Goal: Task Accomplishment & Management: Manage account settings

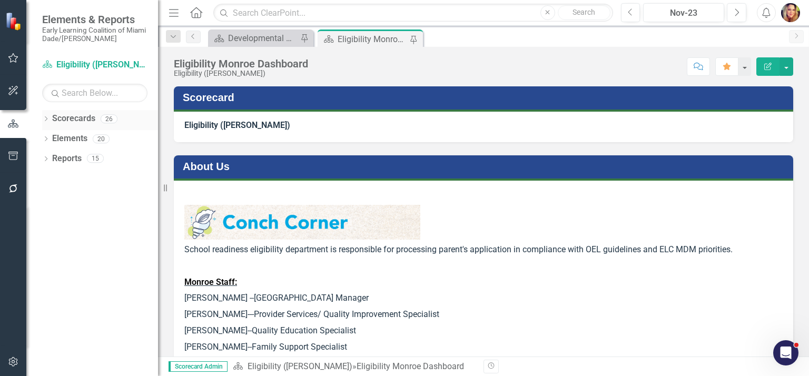
click at [80, 121] on link "Scorecards" at bounding box center [73, 119] width 43 height 12
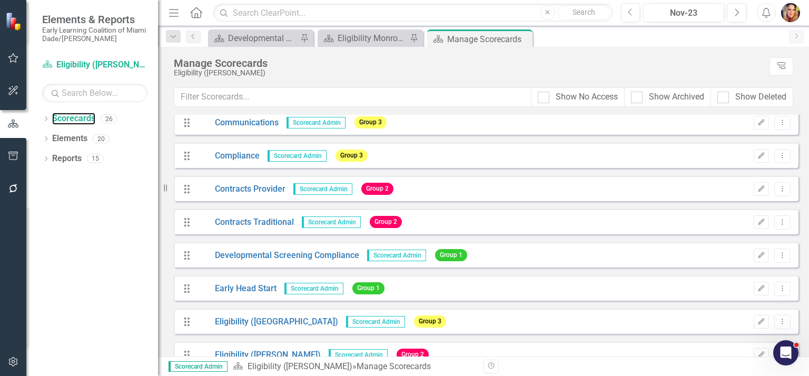
scroll to position [144, 0]
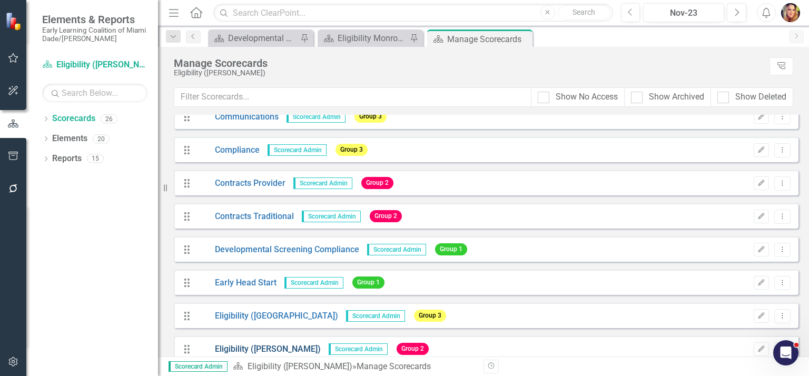
click at [252, 346] on link "Eligibility ([PERSON_NAME])" at bounding box center [259, 350] width 124 height 12
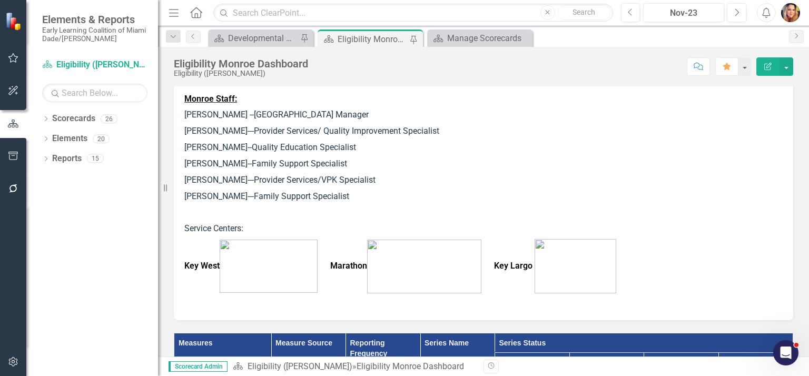
scroll to position [153, 0]
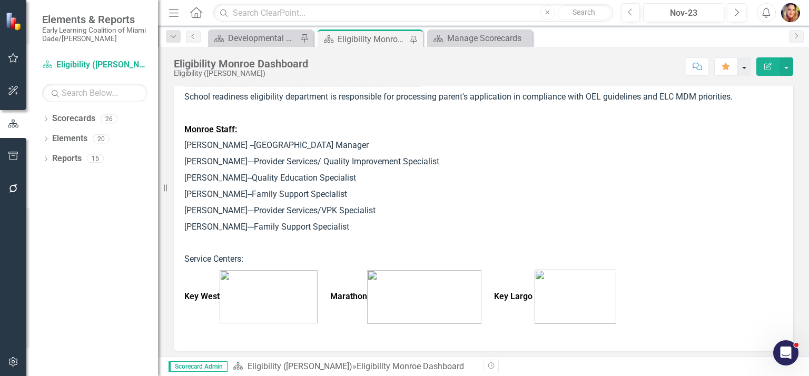
click at [746, 66] on button "button" at bounding box center [745, 66] width 14 height 18
click at [790, 66] on button "button" at bounding box center [787, 66] width 14 height 18
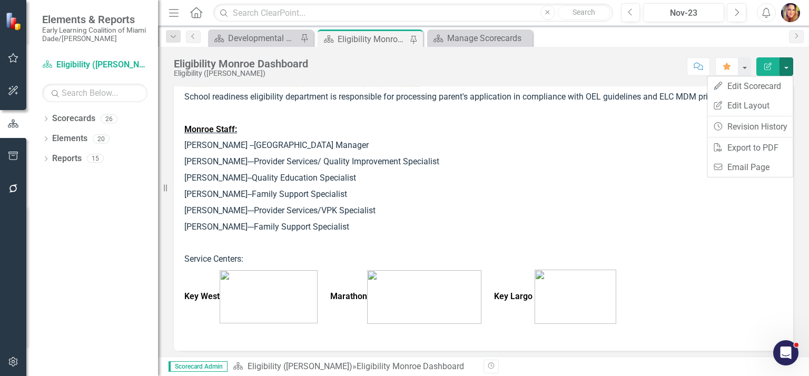
click at [668, 137] on p "Monroe Staff:" at bounding box center [483, 130] width 599 height 16
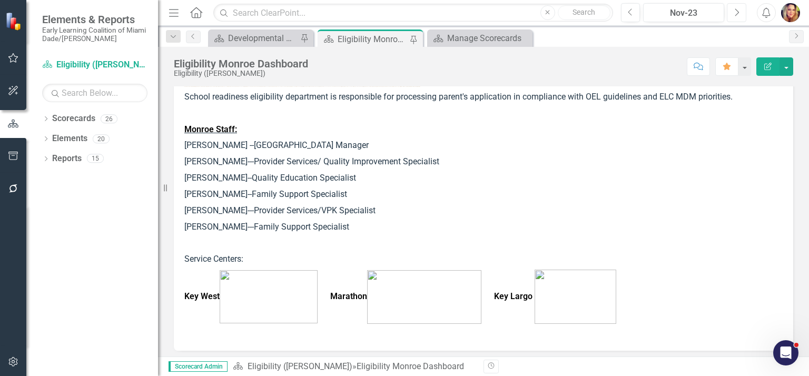
click at [738, 11] on icon "button" at bounding box center [738, 11] width 4 height 7
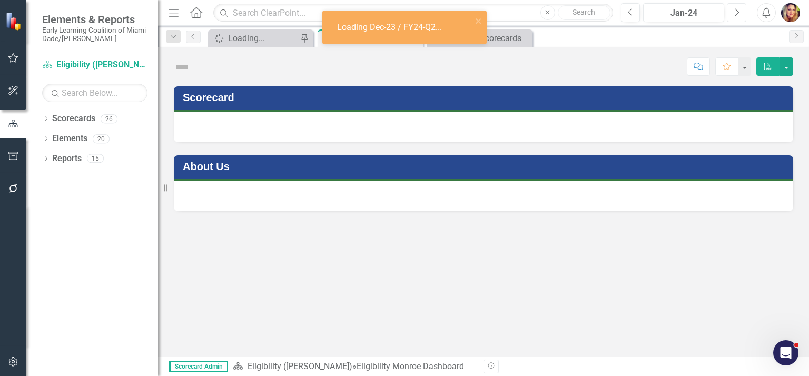
click at [738, 11] on icon "button" at bounding box center [738, 11] width 4 height 7
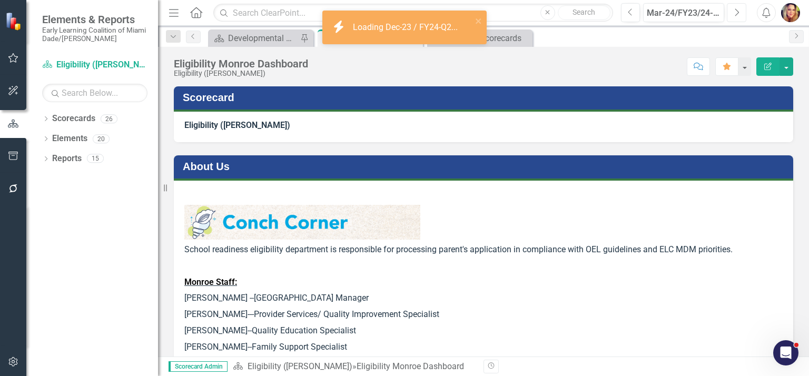
click at [738, 11] on icon "button" at bounding box center [738, 11] width 4 height 7
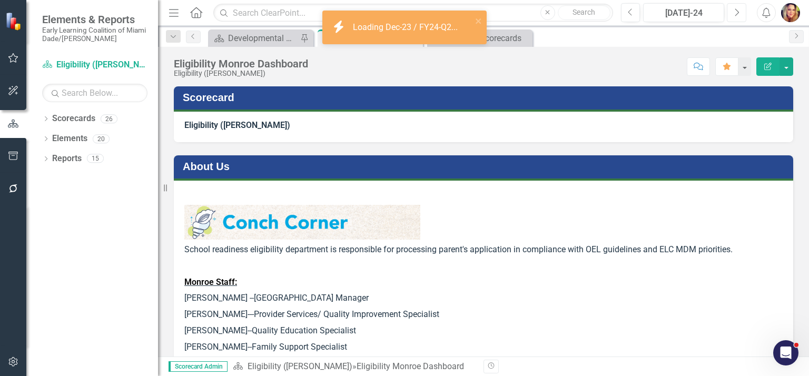
click at [738, 11] on icon "button" at bounding box center [738, 11] width 4 height 7
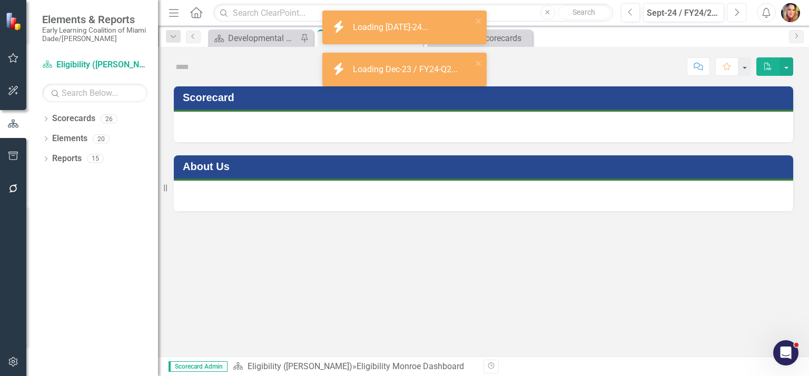
click at [738, 11] on icon "button" at bounding box center [738, 11] width 4 height 7
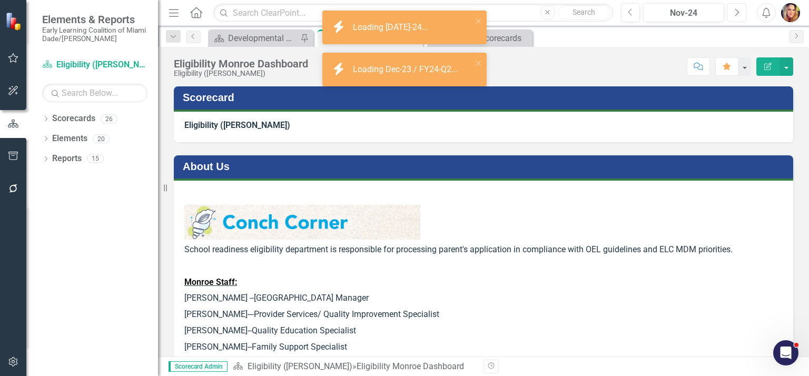
click at [738, 11] on icon "button" at bounding box center [738, 11] width 4 height 7
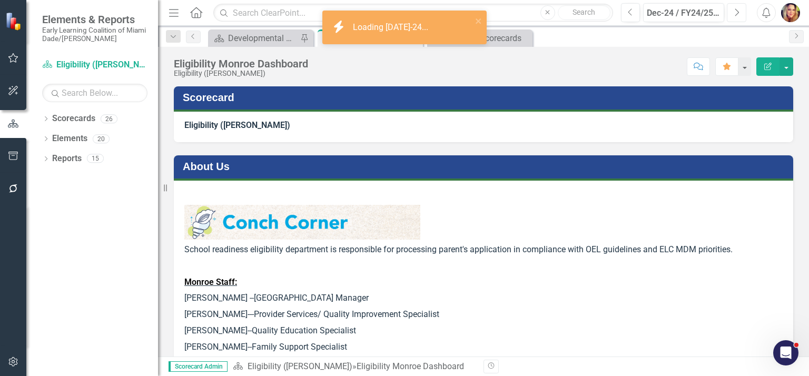
click at [738, 11] on icon "button" at bounding box center [738, 11] width 4 height 7
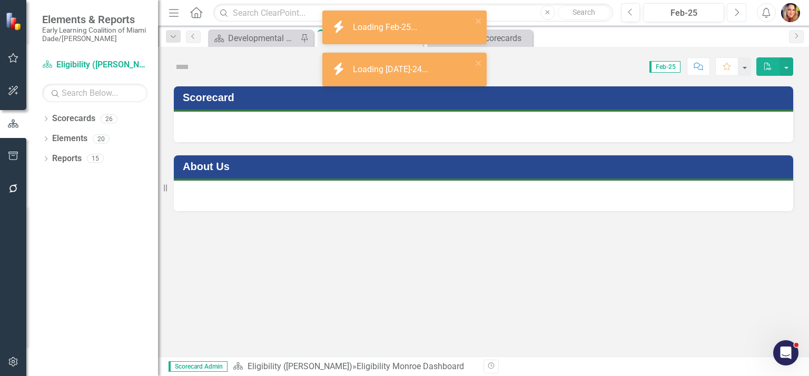
click at [738, 11] on icon "button" at bounding box center [738, 11] width 4 height 7
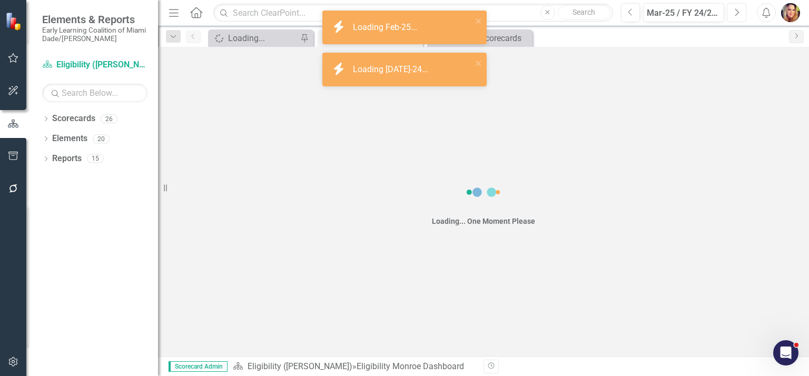
click at [738, 11] on icon "button" at bounding box center [738, 11] width 4 height 7
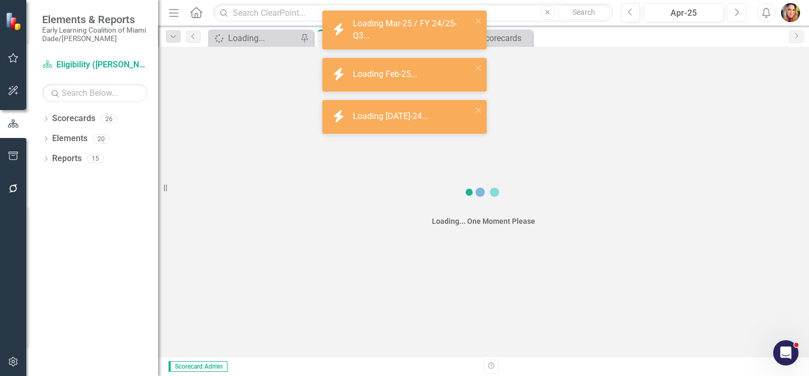
click at [738, 11] on icon "button" at bounding box center [738, 11] width 4 height 7
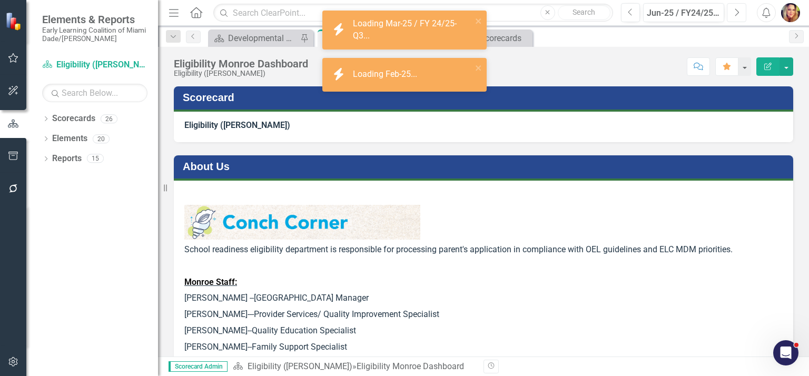
click at [738, 11] on icon "button" at bounding box center [738, 11] width 4 height 7
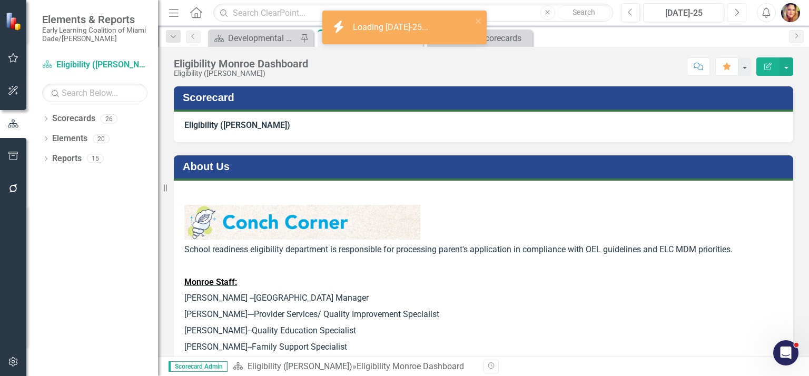
click at [738, 11] on icon "button" at bounding box center [738, 11] width 4 height 7
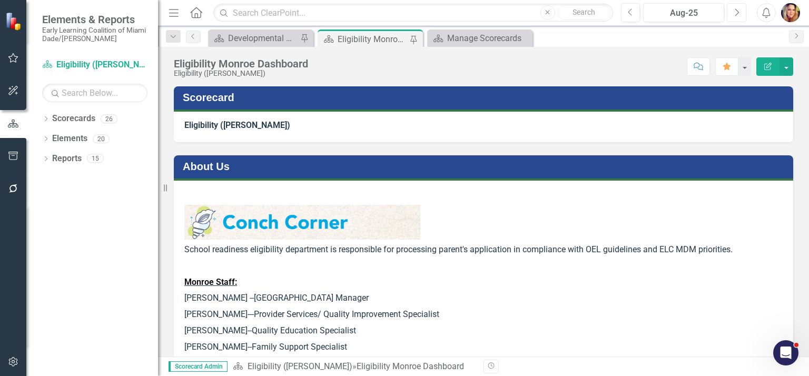
click at [738, 11] on icon "button" at bounding box center [738, 11] width 4 height 7
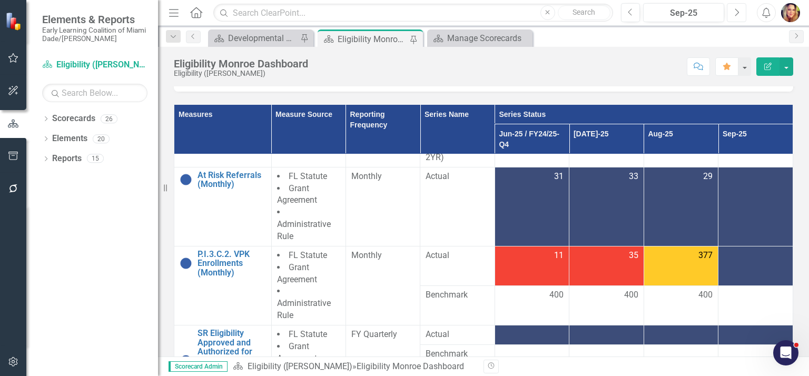
scroll to position [227, 0]
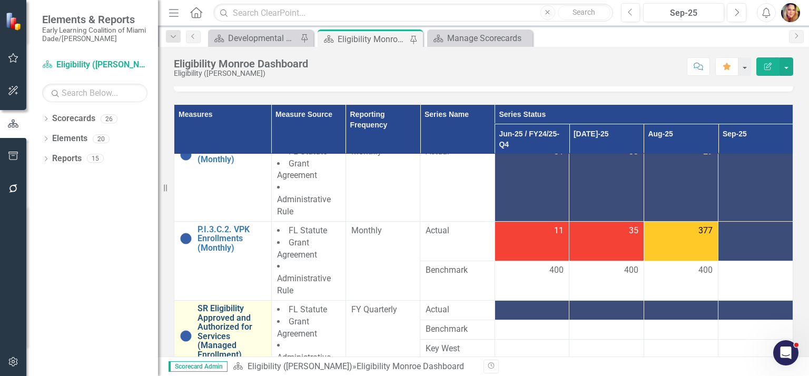
click at [226, 321] on link "SR Eligibility Approved and Authorized for Services (Managed Enrollment) (Quart…" at bounding box center [232, 336] width 69 height 65
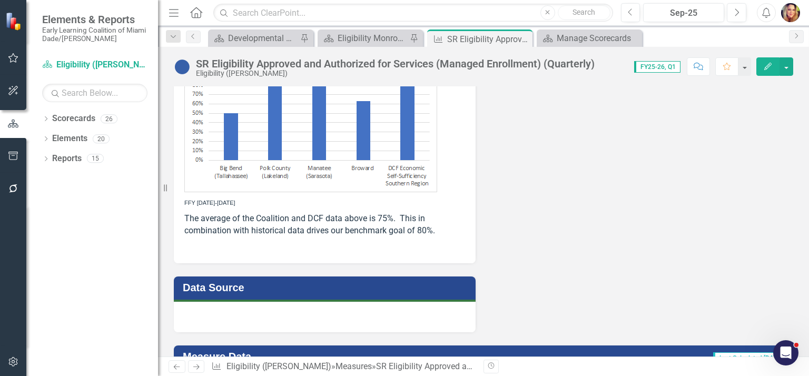
scroll to position [714, 0]
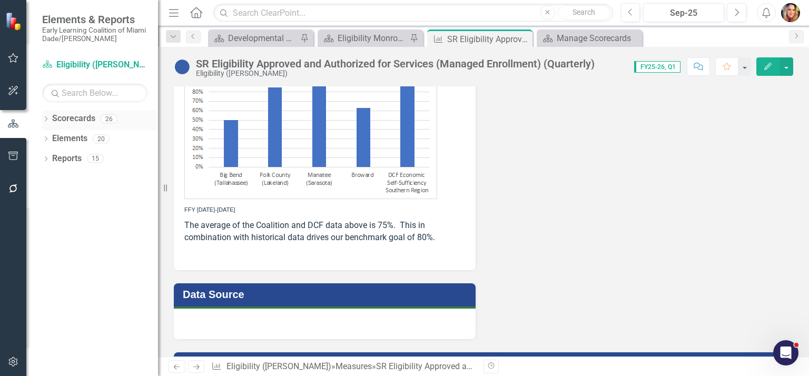
click at [60, 118] on link "Scorecards" at bounding box center [73, 119] width 43 height 12
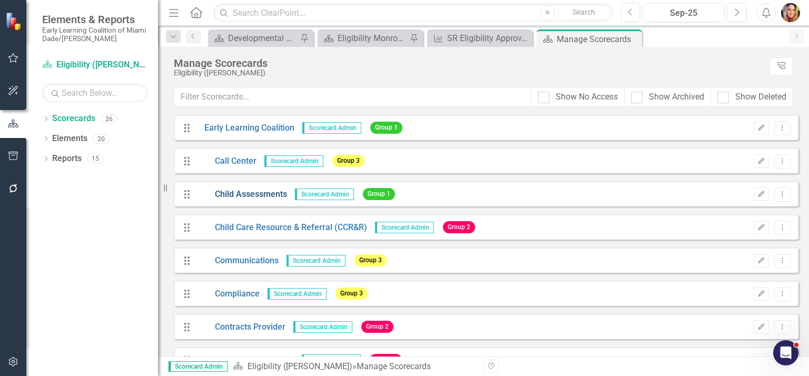
click at [262, 189] on link "Child Assessments" at bounding box center [242, 195] width 91 height 12
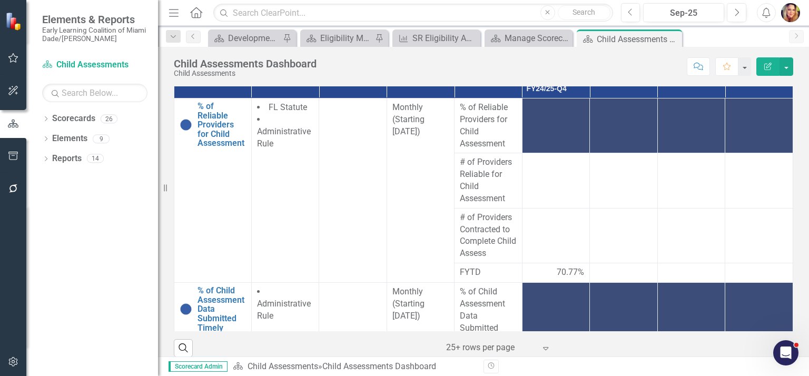
scroll to position [108, 0]
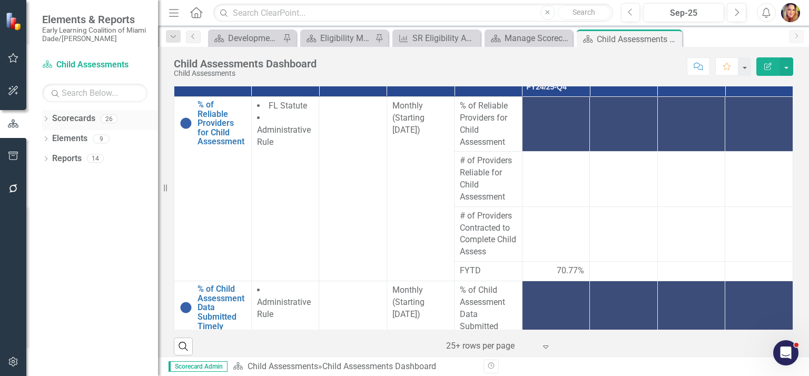
click at [59, 119] on link "Scorecards" at bounding box center [73, 119] width 43 height 12
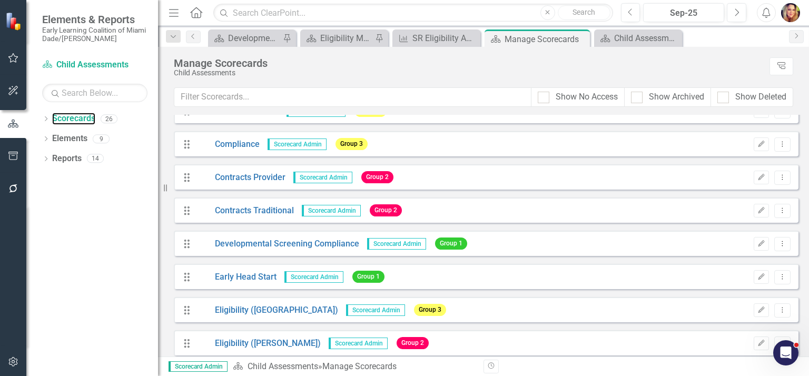
scroll to position [147, 0]
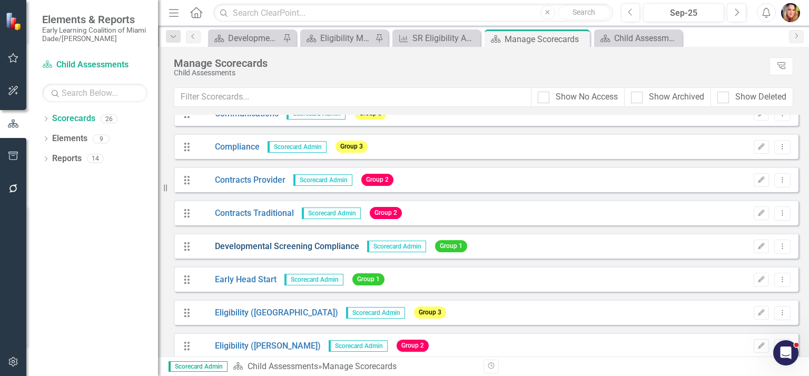
click at [309, 245] on link "Developmental Screening Compliance" at bounding box center [278, 247] width 163 height 12
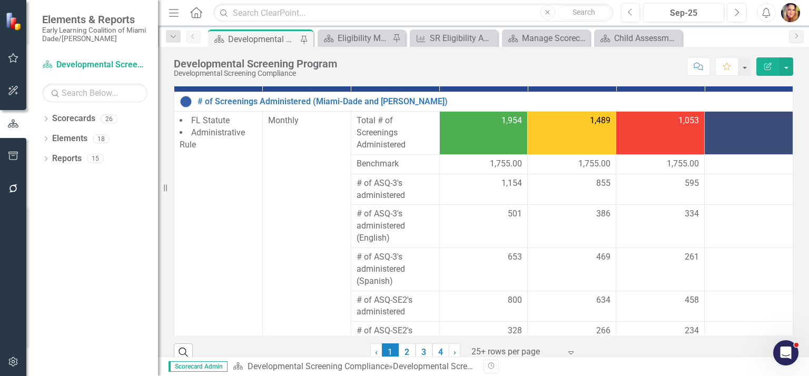
scroll to position [170, 0]
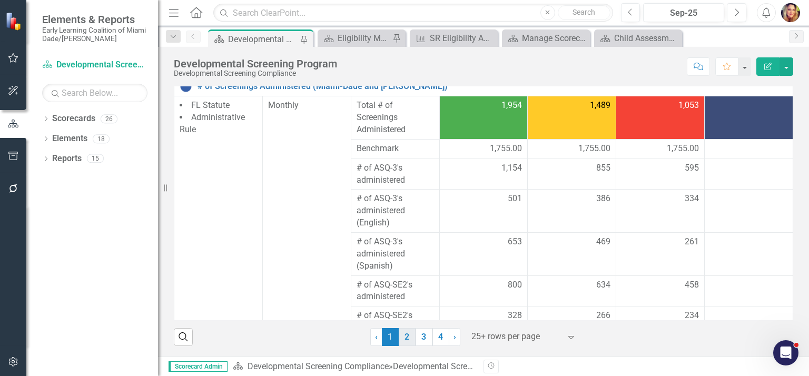
click at [407, 338] on link "2" at bounding box center [407, 337] width 17 height 18
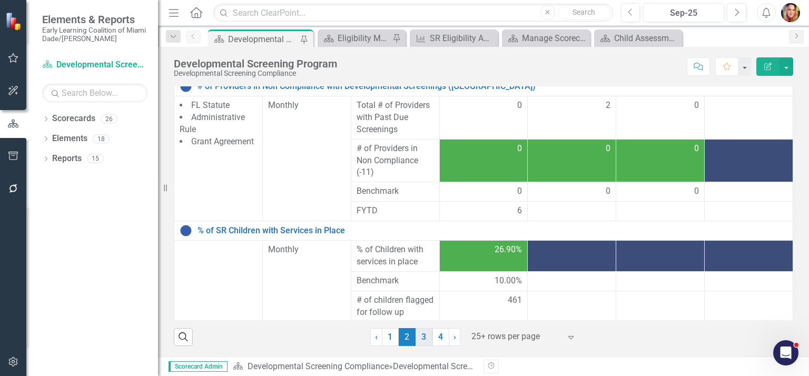
click at [424, 340] on link "3" at bounding box center [424, 337] width 17 height 18
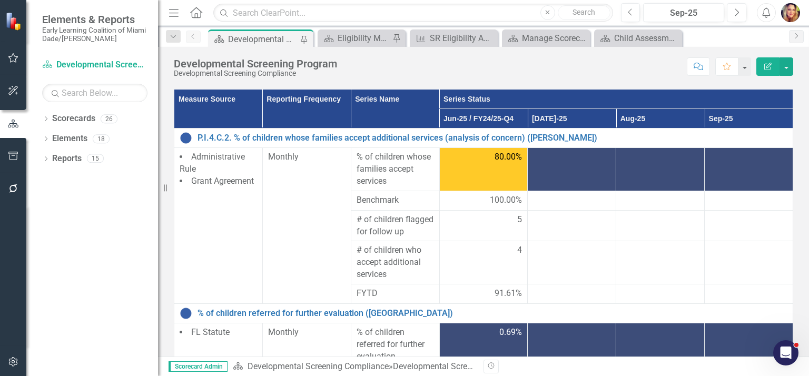
scroll to position [115, 0]
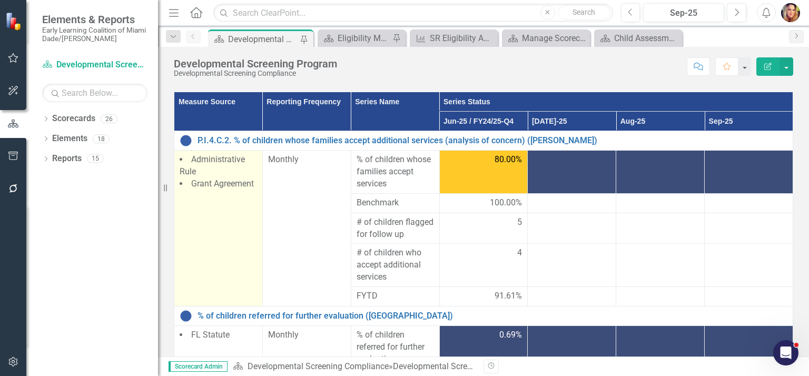
click at [201, 162] on span "Administrative Rule" at bounding box center [212, 165] width 65 height 22
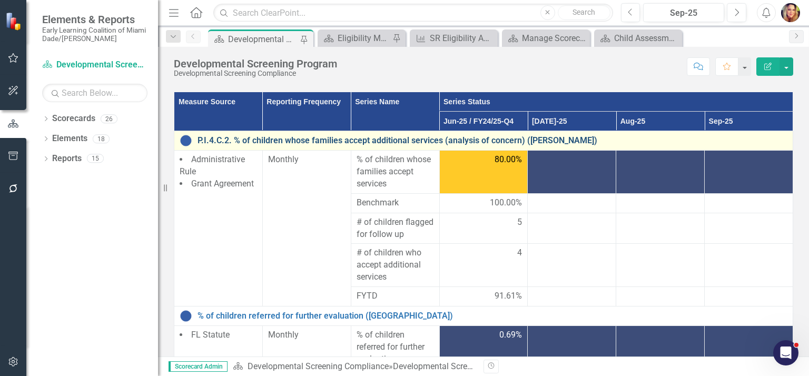
click at [269, 142] on link "P.I.4.C.2. % of children whose families accept additional services (analysis of…" at bounding box center [493, 140] width 590 height 9
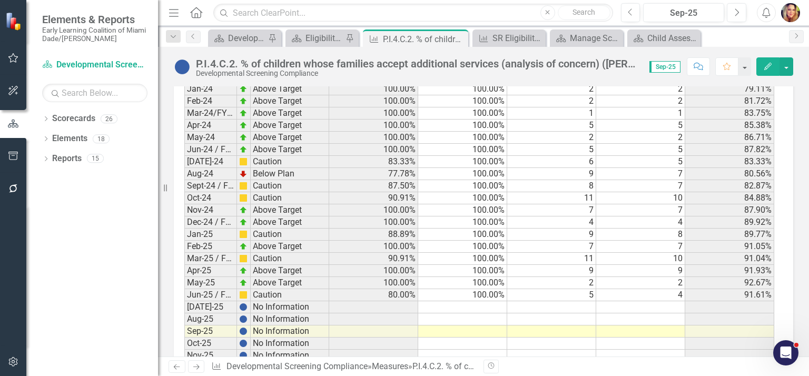
scroll to position [1525, 0]
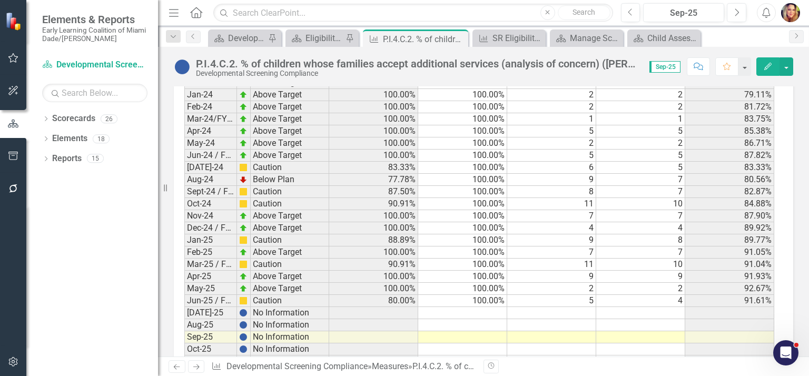
click at [481, 313] on td at bounding box center [462, 313] width 89 height 12
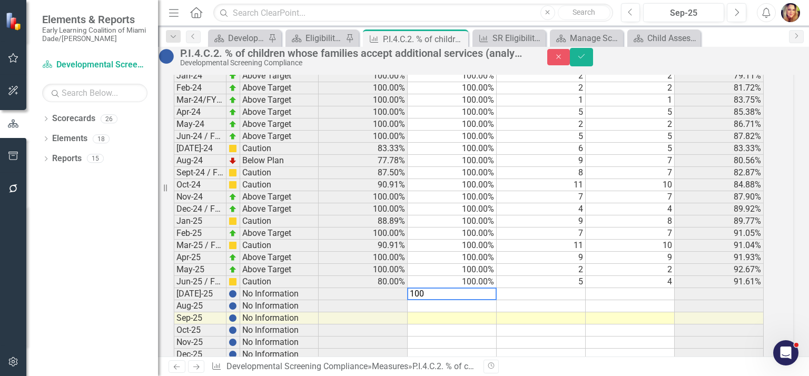
scroll to position [1526, 0]
type textarea "100"
click at [587, 59] on icon "Save" at bounding box center [581, 56] width 9 height 7
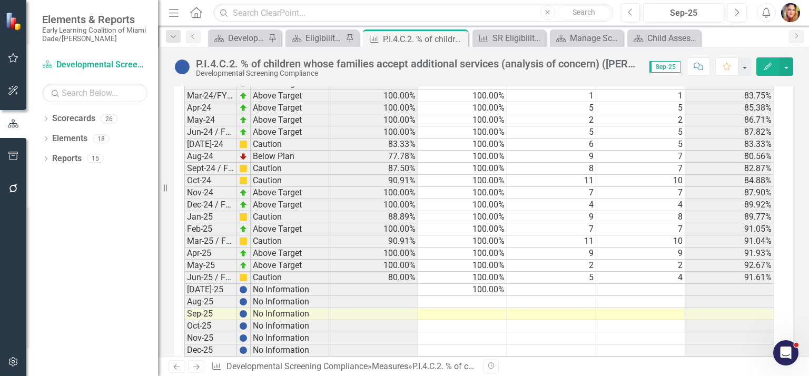
scroll to position [1575, 0]
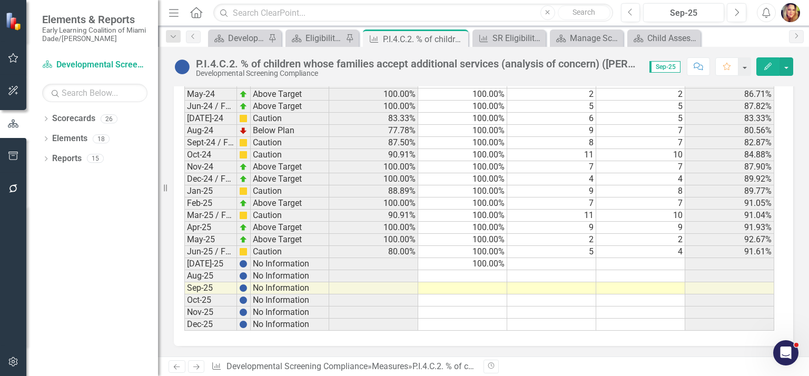
click at [477, 276] on td at bounding box center [462, 276] width 89 height 12
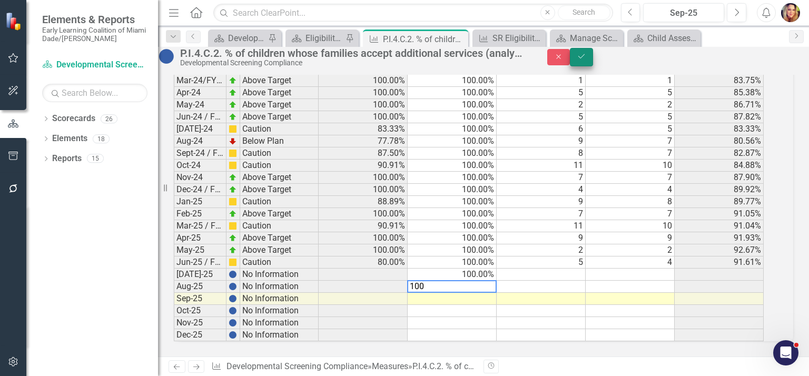
type textarea "100"
click at [587, 60] on icon "Save" at bounding box center [581, 56] width 9 height 7
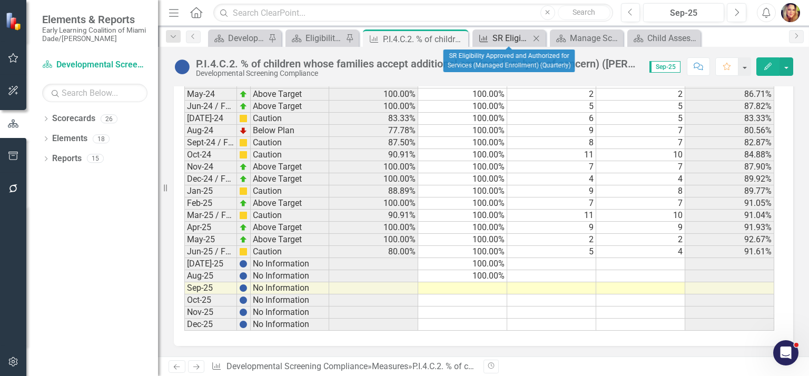
click at [498, 37] on div "SR Eligibility Approved and Authorized for Services (Managed Enrollment) (Quart…" at bounding box center [511, 38] width 37 height 13
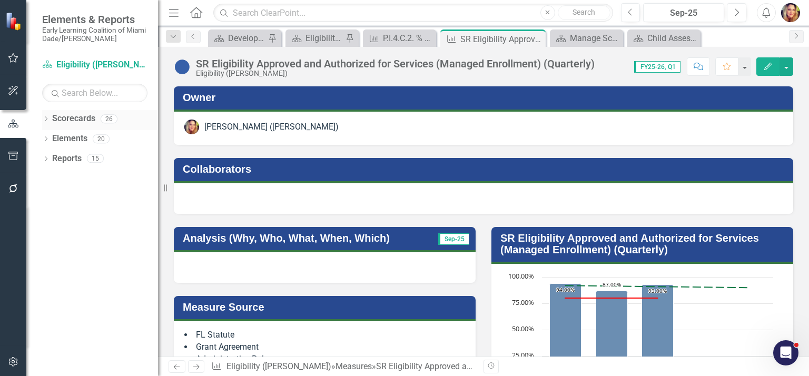
click at [72, 114] on link "Scorecards" at bounding box center [73, 119] width 43 height 12
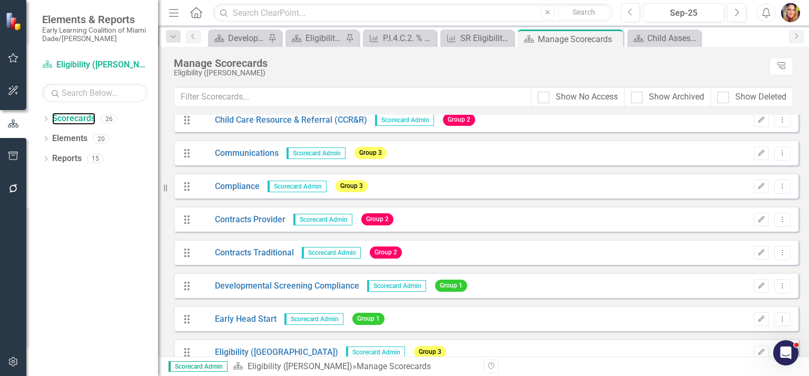
scroll to position [105, 0]
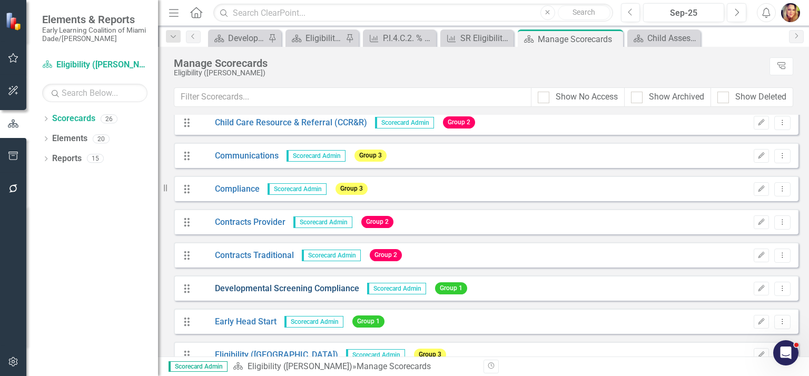
click at [289, 290] on link "Developmental Screening Compliance" at bounding box center [278, 289] width 163 height 12
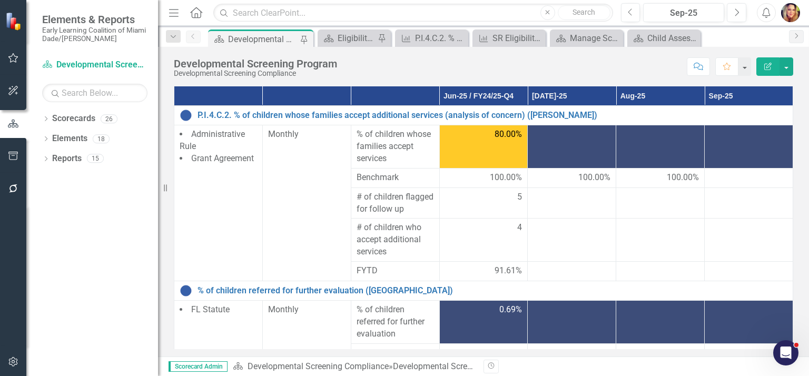
scroll to position [170, 0]
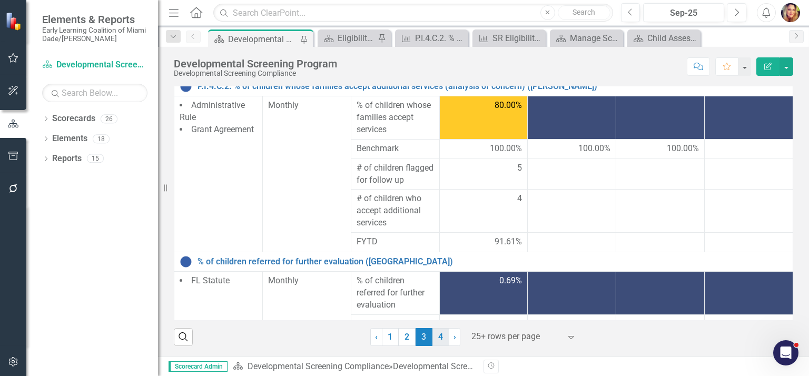
click at [437, 336] on link "4" at bounding box center [441, 337] width 17 height 18
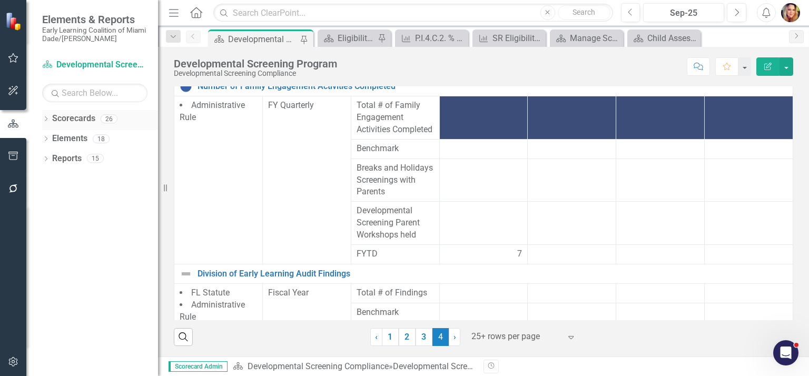
click at [63, 114] on link "Scorecards" at bounding box center [73, 119] width 43 height 12
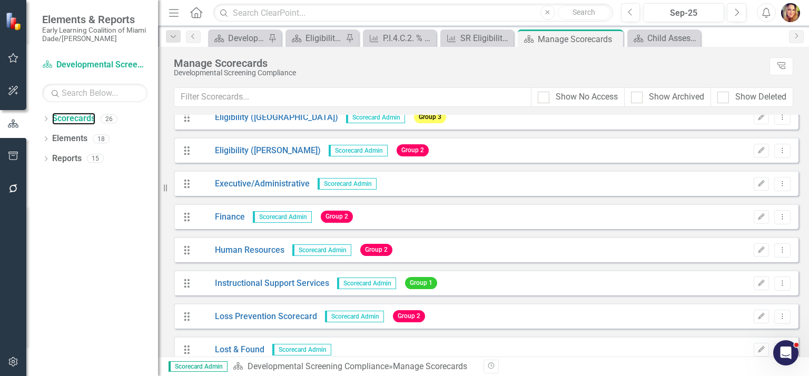
scroll to position [356, 0]
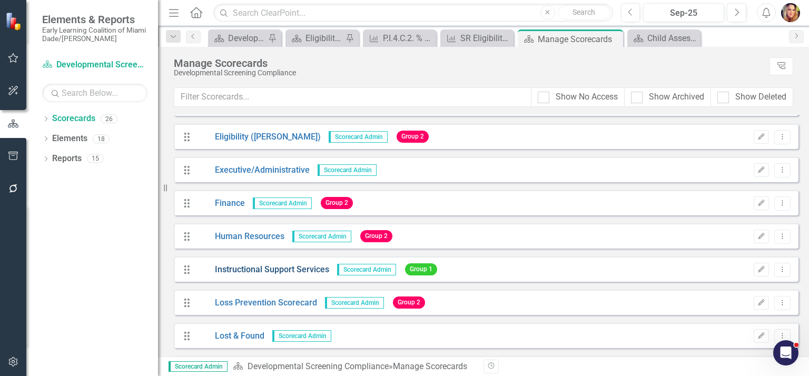
click at [297, 270] on link "Instructional Support Services" at bounding box center [263, 270] width 133 height 12
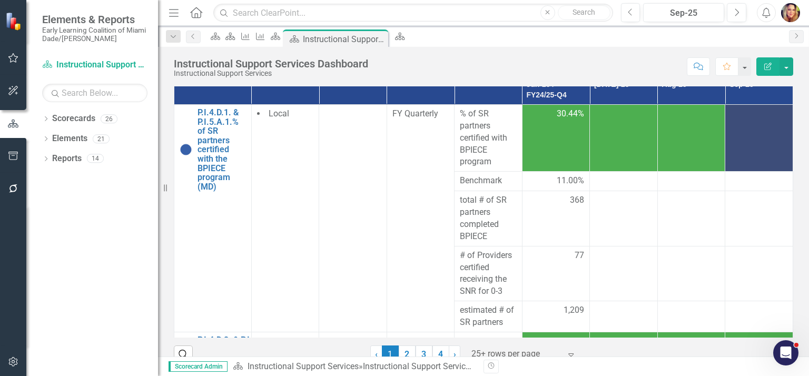
scroll to position [186, 0]
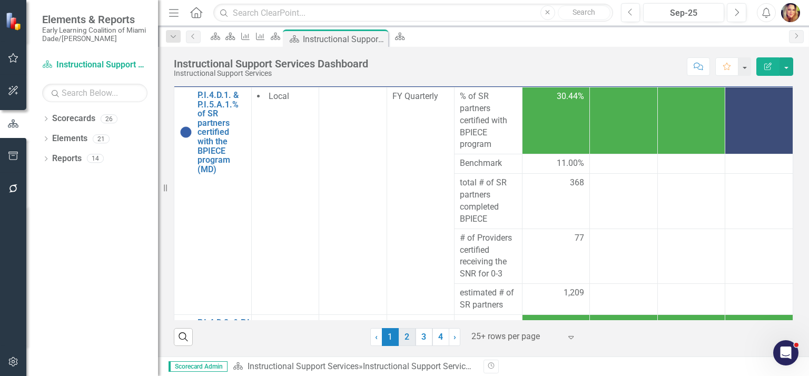
click at [401, 338] on link "2" at bounding box center [407, 337] width 17 height 18
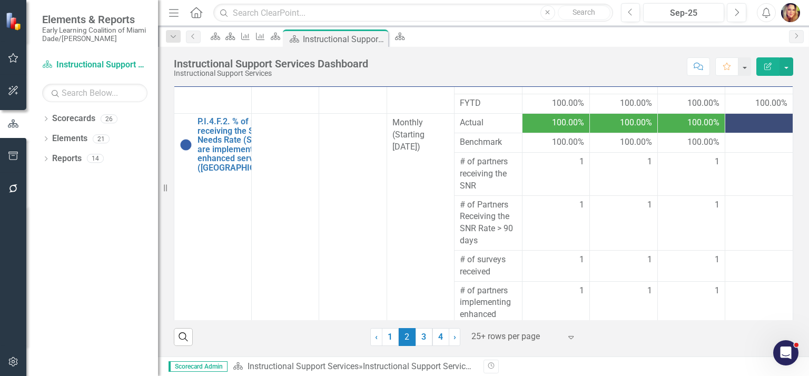
scroll to position [232, 0]
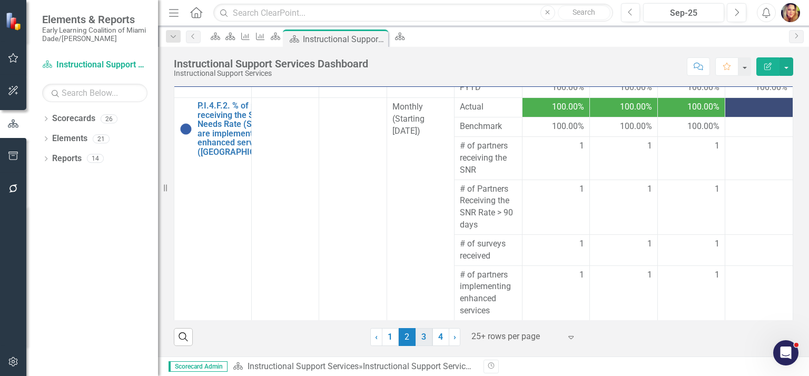
click at [416, 337] on link "3" at bounding box center [424, 337] width 17 height 18
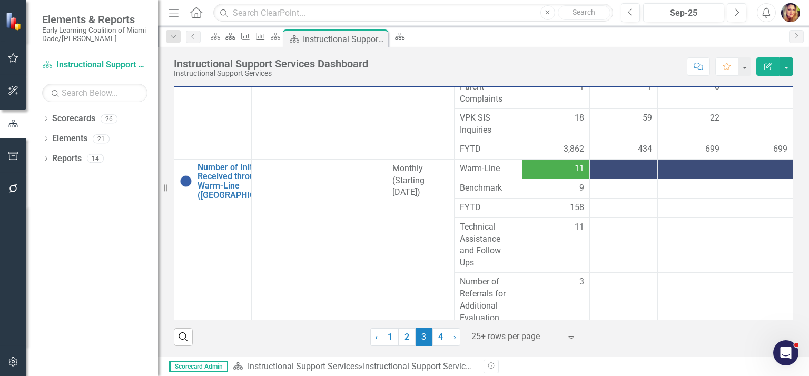
scroll to position [288, 0]
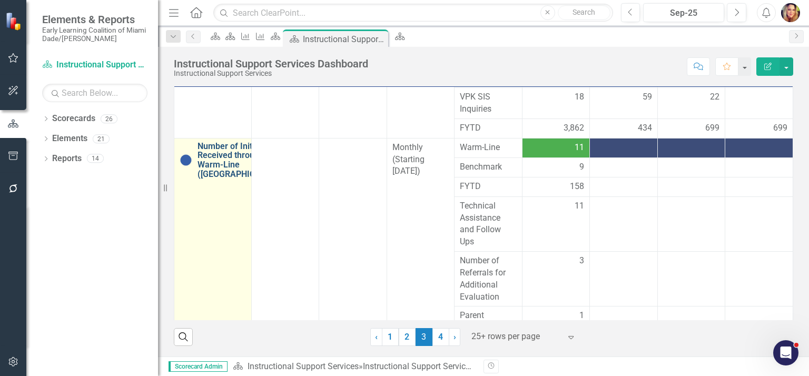
click at [209, 179] on link "Number of Initial Calls Received through the Warm-Line ([GEOGRAPHIC_DATA])" at bounding box center [241, 160] width 87 height 37
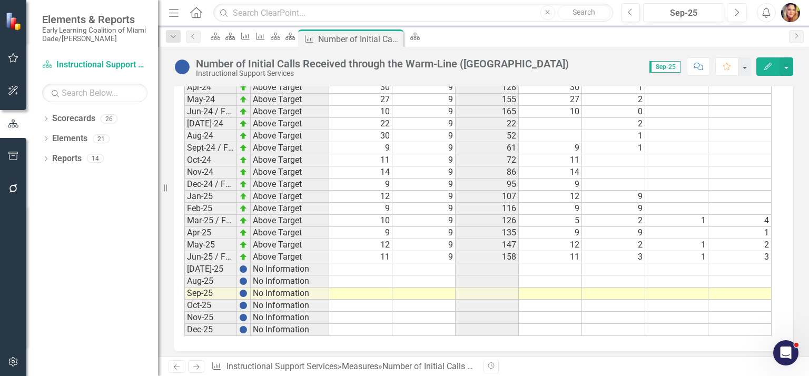
scroll to position [1052, 0]
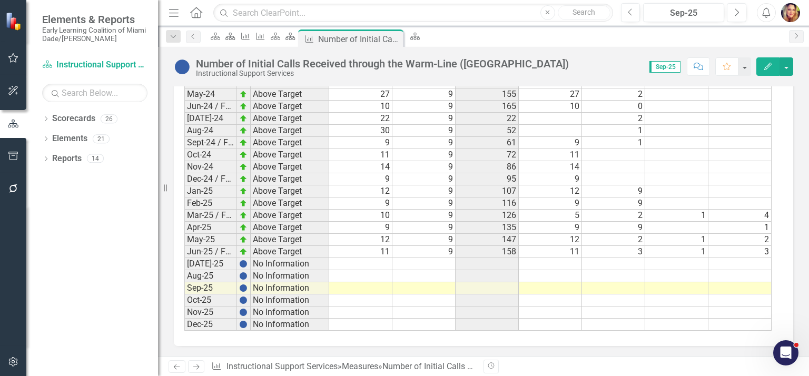
click at [434, 261] on td at bounding box center [424, 264] width 63 height 12
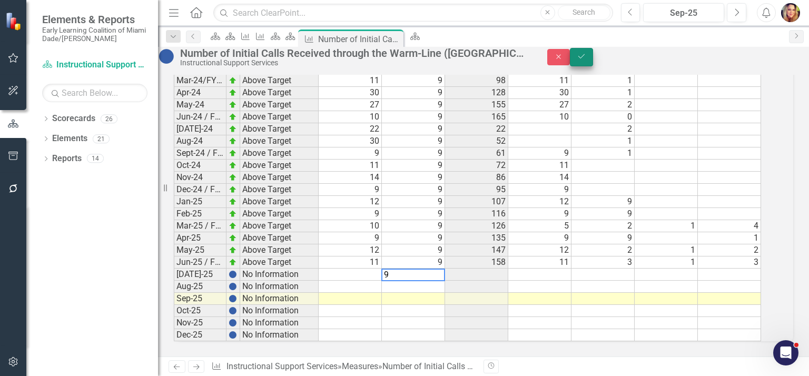
type textarea "9"
click at [593, 57] on button "Save" at bounding box center [581, 57] width 23 height 18
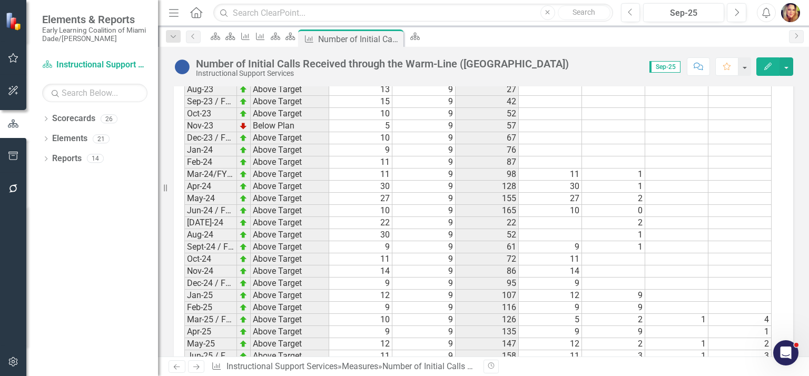
scroll to position [957, 0]
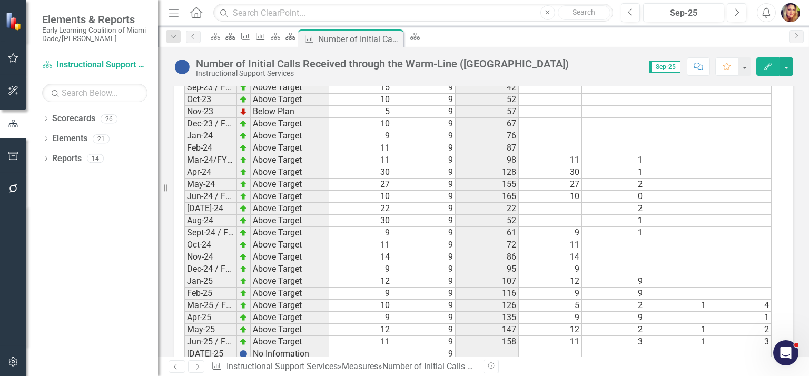
drag, startPoint x: 788, startPoint y: 298, endPoint x: 795, endPoint y: 295, distance: 7.1
click at [788, 305] on div "Measure Data Last Calculated less than a minute ago Period Status Warm-Line Ben…" at bounding box center [484, 58] width 636 height 756
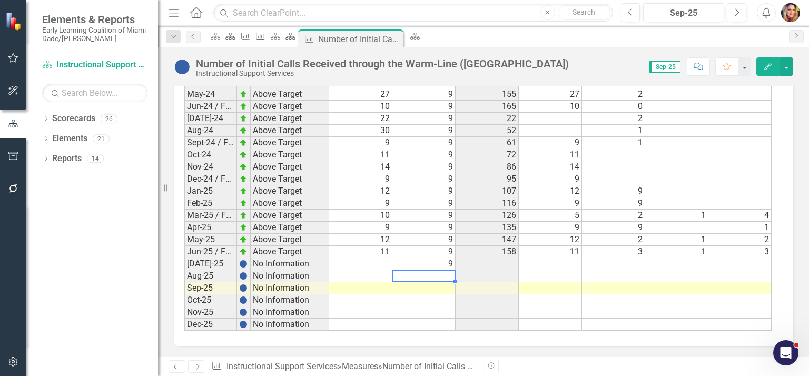
click at [451, 275] on td at bounding box center [424, 276] width 63 height 12
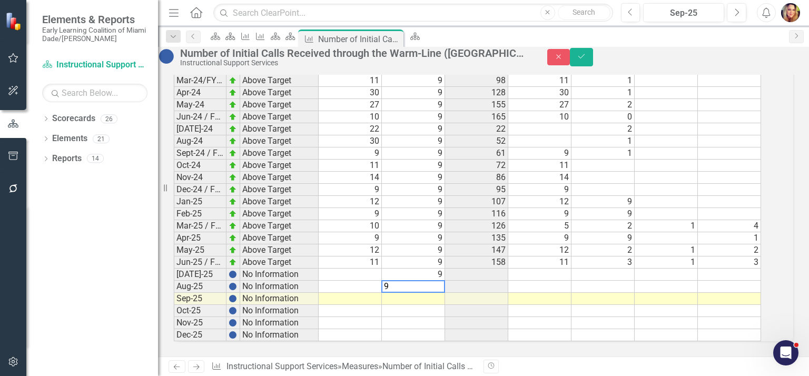
type textarea "9"
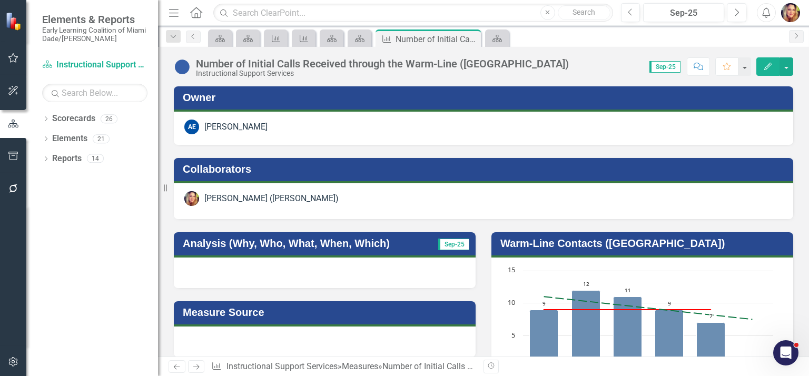
scroll to position [1052, 0]
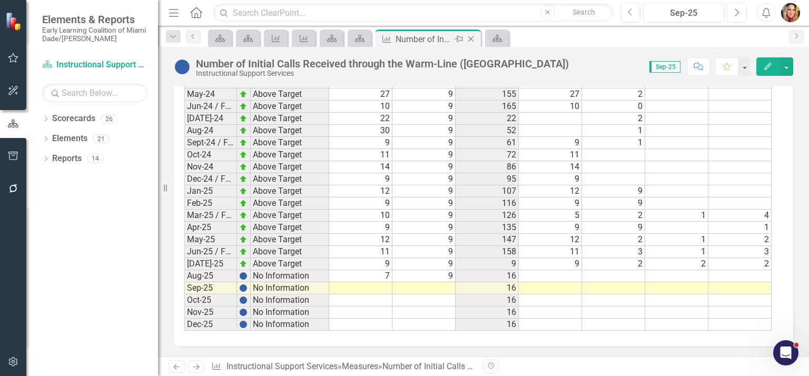
click at [474, 41] on icon "Close" at bounding box center [471, 39] width 11 height 8
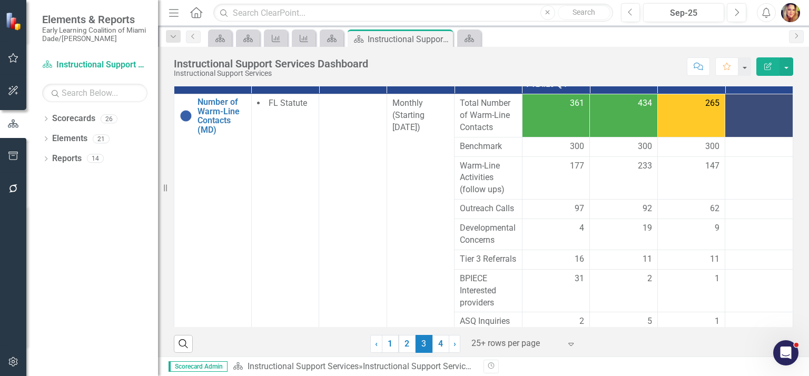
scroll to position [186, 0]
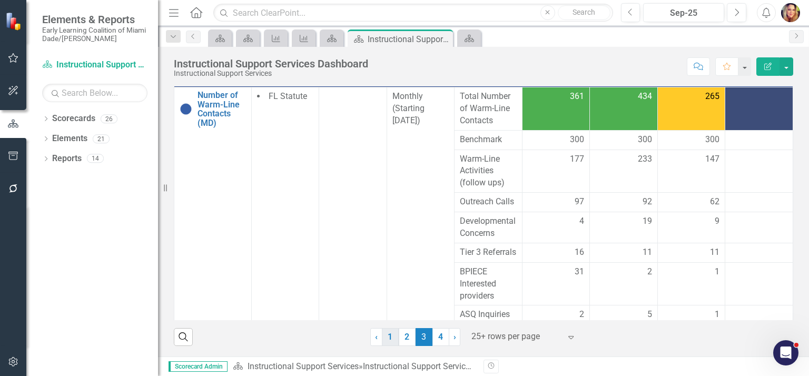
click at [391, 331] on link "1" at bounding box center [390, 337] width 17 height 18
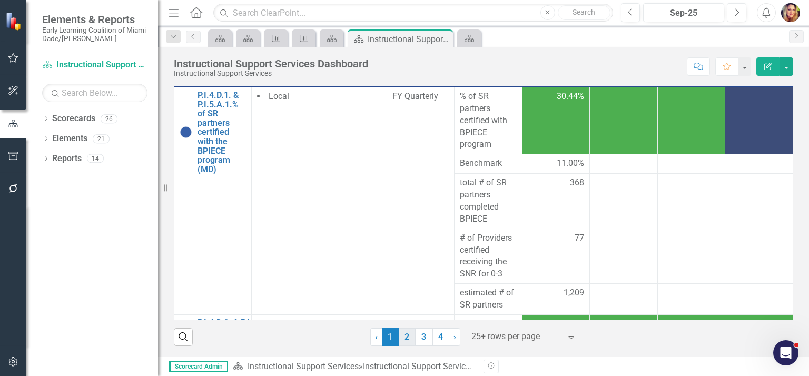
click at [399, 334] on link "2" at bounding box center [407, 337] width 17 height 18
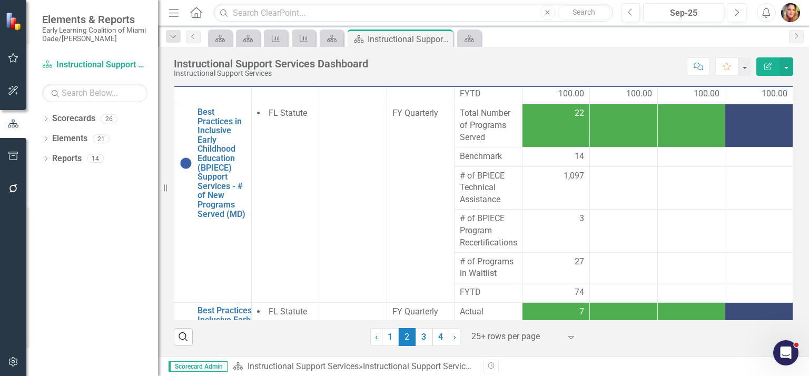
scroll to position [628, 0]
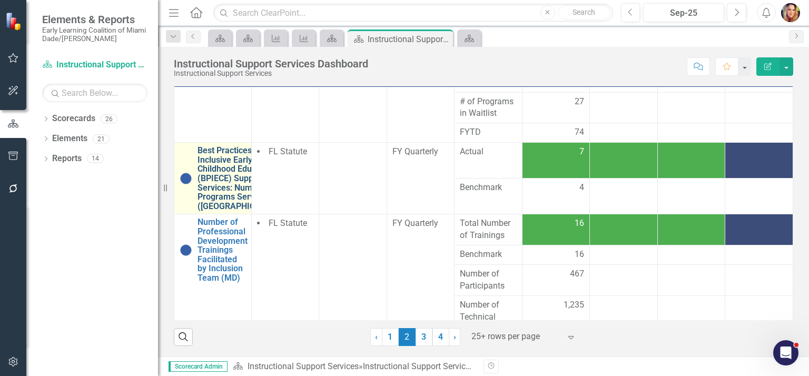
click at [217, 211] on link "Best Practices in Inclusive Early Childhood Education (BPIECE) Support Services…" at bounding box center [241, 178] width 87 height 65
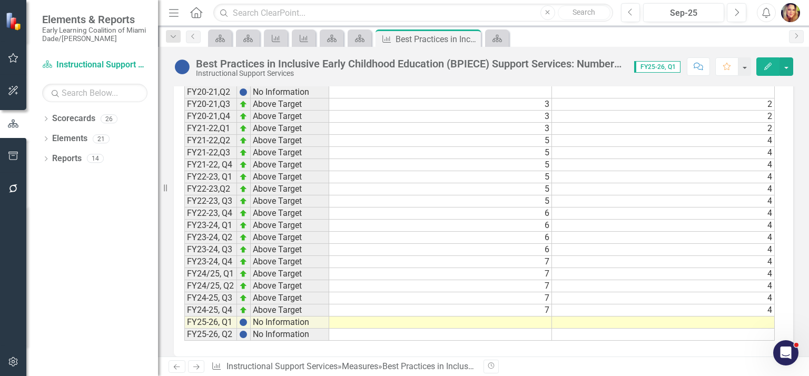
scroll to position [777, 0]
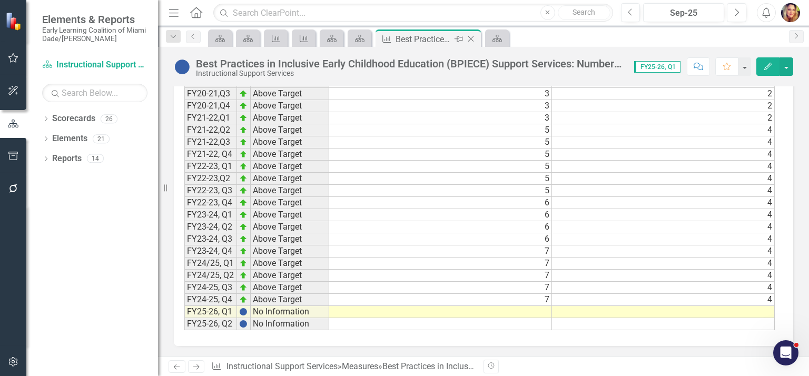
click at [472, 39] on icon "Close" at bounding box center [471, 39] width 11 height 8
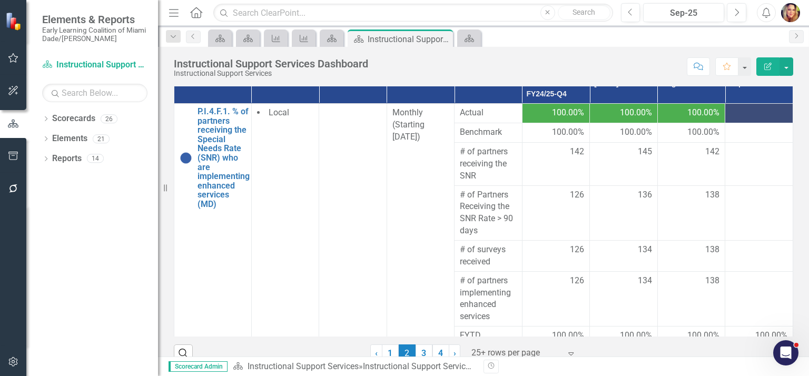
scroll to position [186, 0]
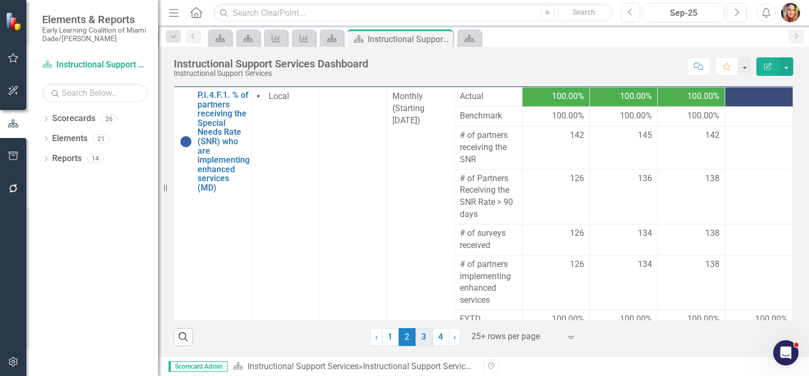
click at [419, 337] on link "3" at bounding box center [424, 337] width 17 height 18
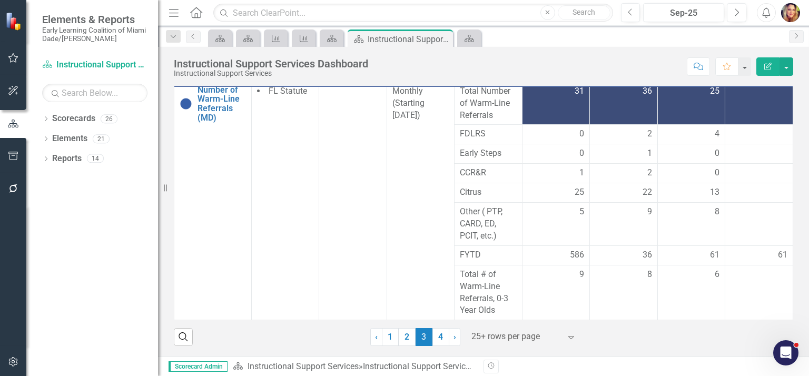
scroll to position [586, 0]
click at [436, 337] on link "4" at bounding box center [441, 337] width 17 height 18
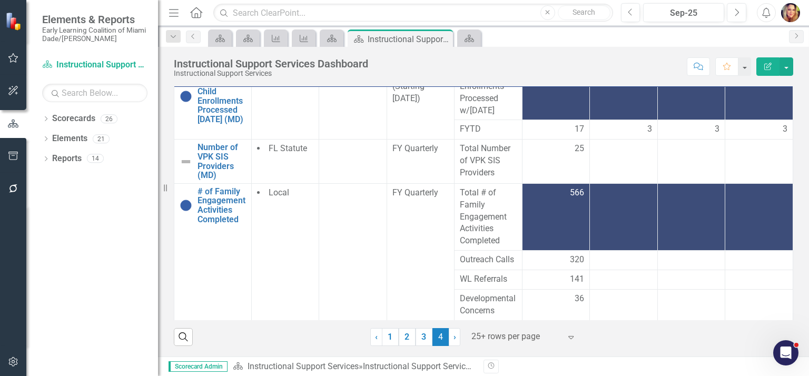
scroll to position [0, 0]
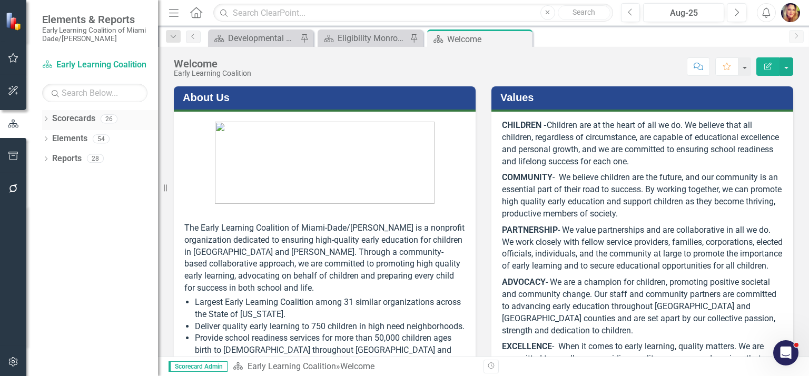
click at [81, 119] on link "Scorecards" at bounding box center [73, 119] width 43 height 12
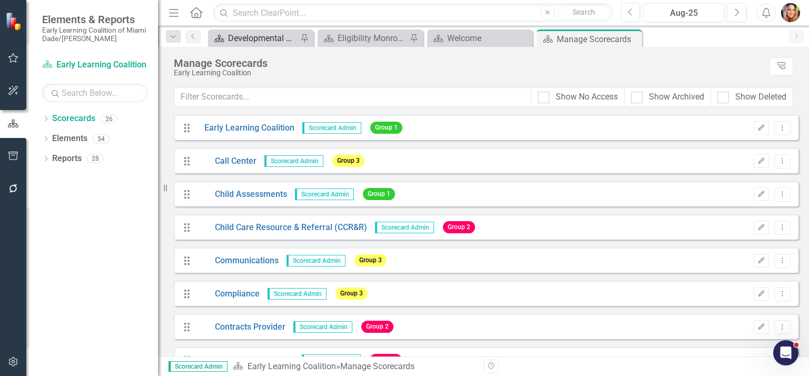
click at [249, 34] on div "Developmental Screening Program" at bounding box center [263, 38] width 70 height 13
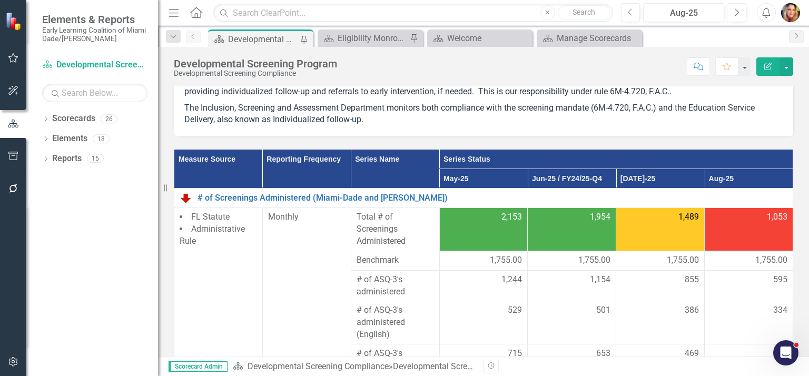
scroll to position [170, 0]
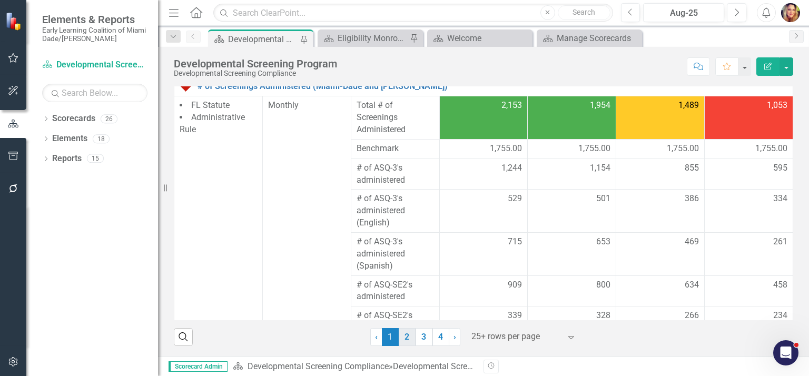
click at [410, 334] on link "2" at bounding box center [407, 337] width 17 height 18
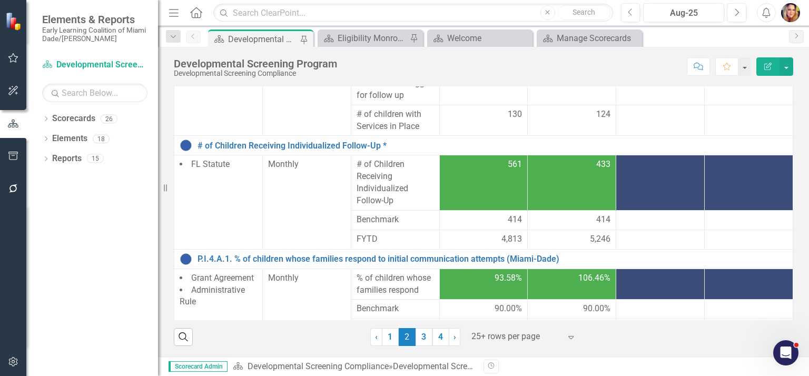
drag, startPoint x: 809, startPoint y: 239, endPoint x: 13, endPoint y: 21, distance: 825.2
click at [384, 338] on link "1" at bounding box center [390, 337] width 17 height 18
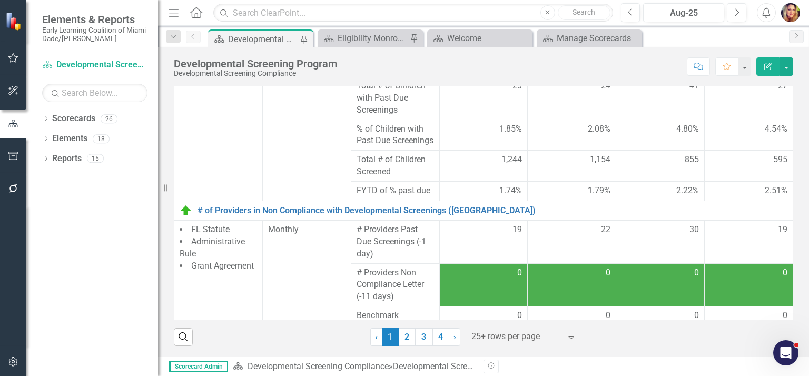
scroll to position [700, 0]
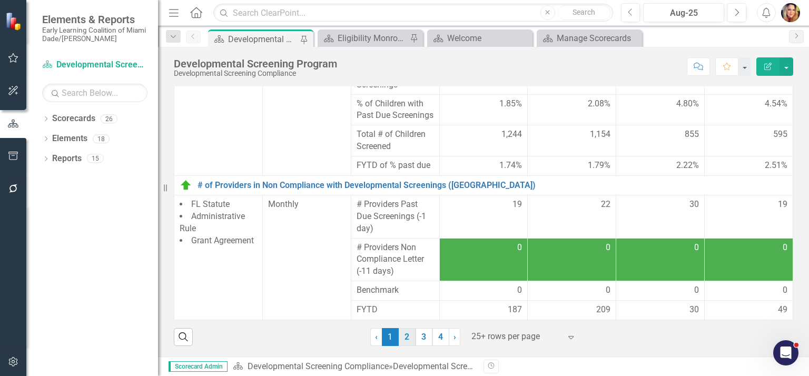
click at [403, 334] on link "2" at bounding box center [407, 337] width 17 height 18
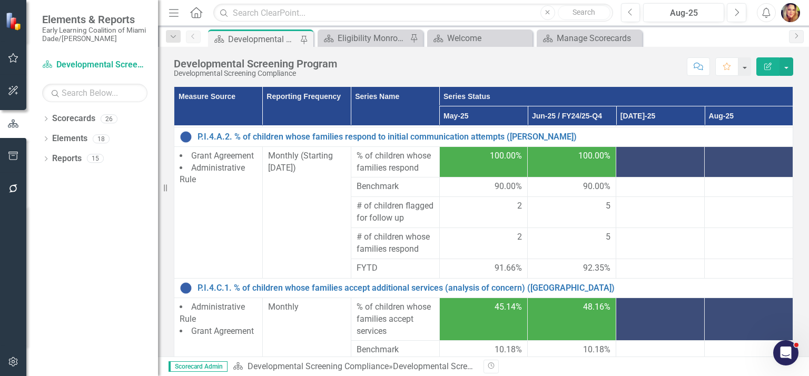
scroll to position [544, 0]
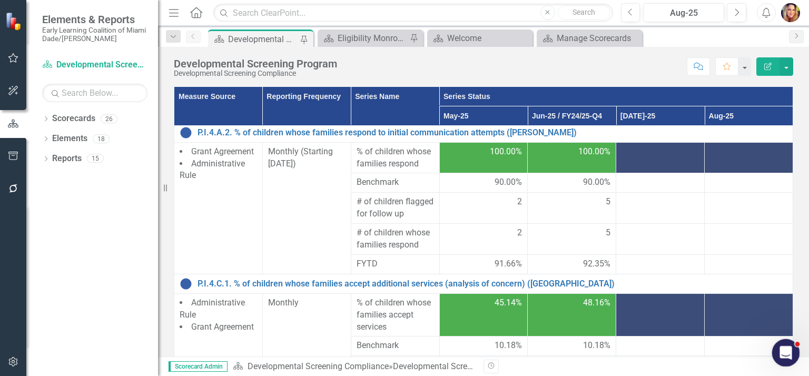
click at [793, 349] on icon "Open Intercom Messenger" at bounding box center [784, 351] width 17 height 17
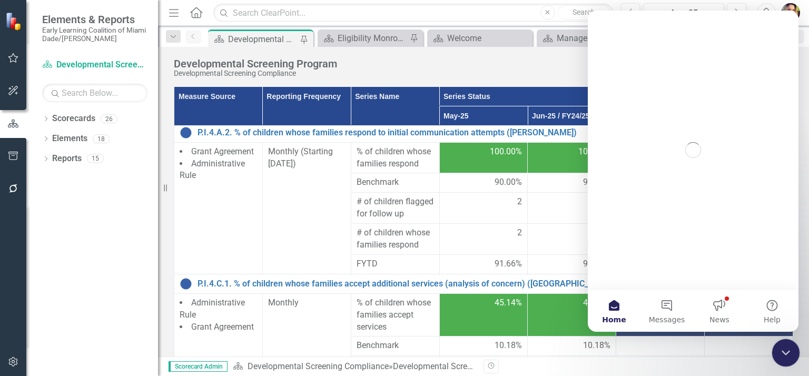
scroll to position [0, 0]
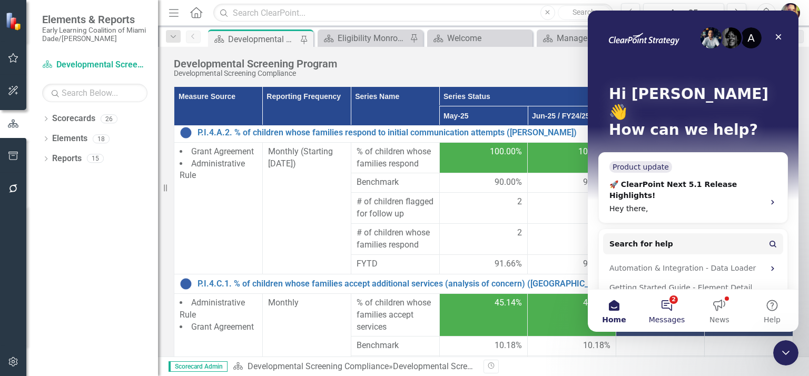
click at [671, 301] on button "2 Messages" at bounding box center [667, 311] width 53 height 42
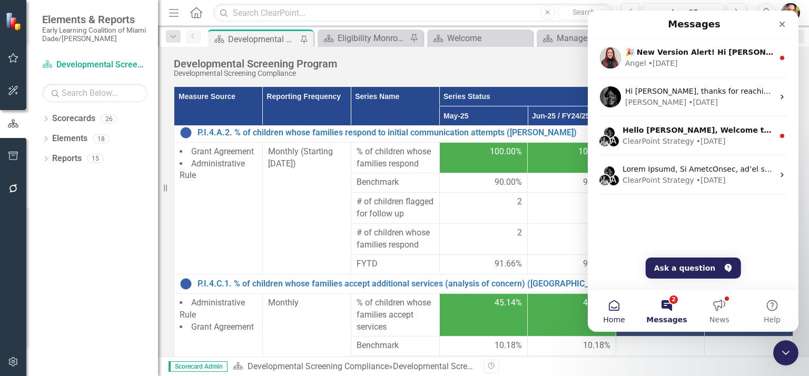
click at [618, 310] on button "Home" at bounding box center [614, 311] width 53 height 42
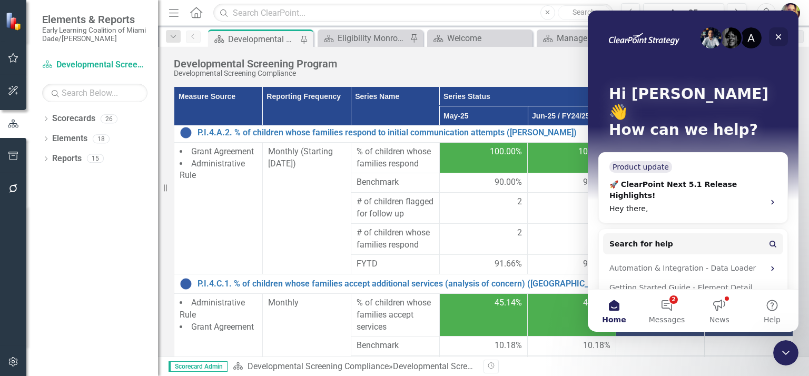
click at [778, 40] on icon "Close" at bounding box center [779, 37] width 8 height 8
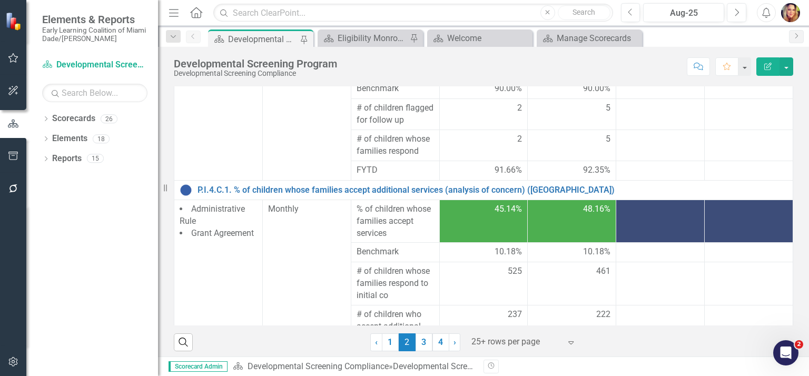
scroll to position [672, 0]
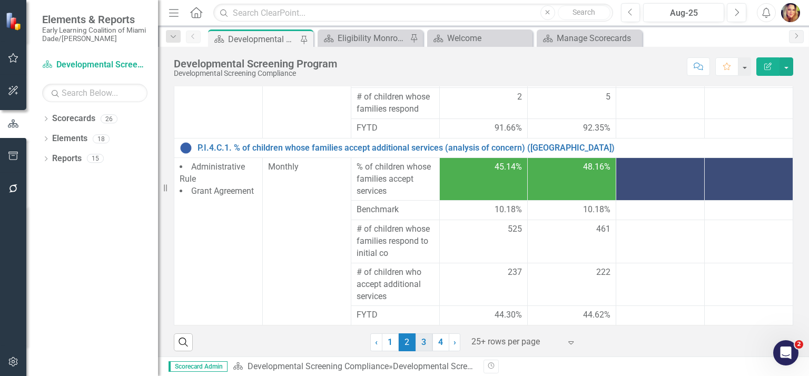
click at [420, 343] on link "3" at bounding box center [424, 343] width 17 height 18
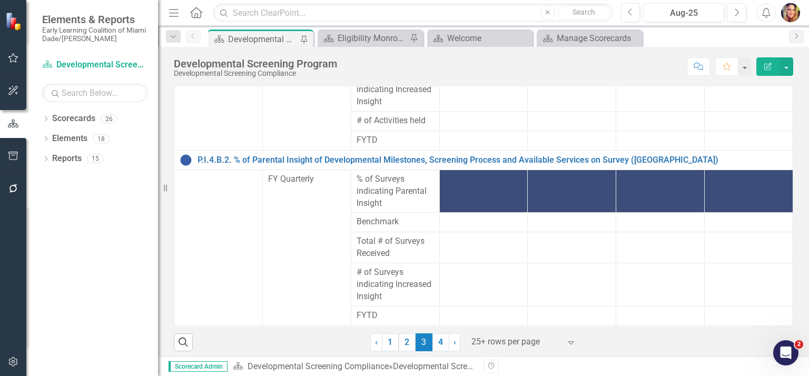
scroll to position [779, 0]
click at [437, 341] on link "4" at bounding box center [441, 343] width 17 height 18
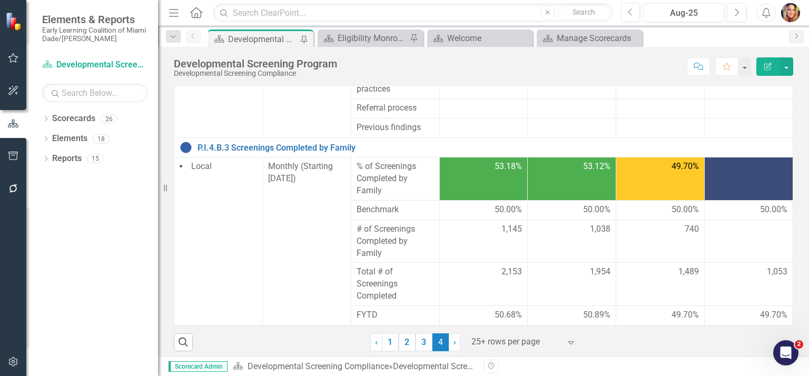
scroll to position [511, 0]
click at [89, 116] on link "Scorecards" at bounding box center [73, 119] width 43 height 12
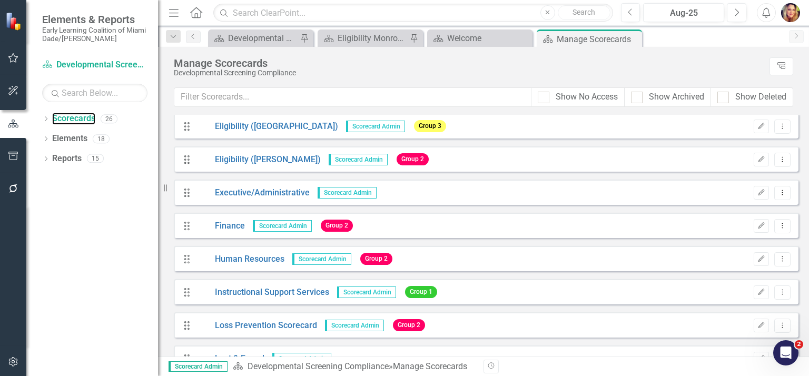
scroll to position [376, 0]
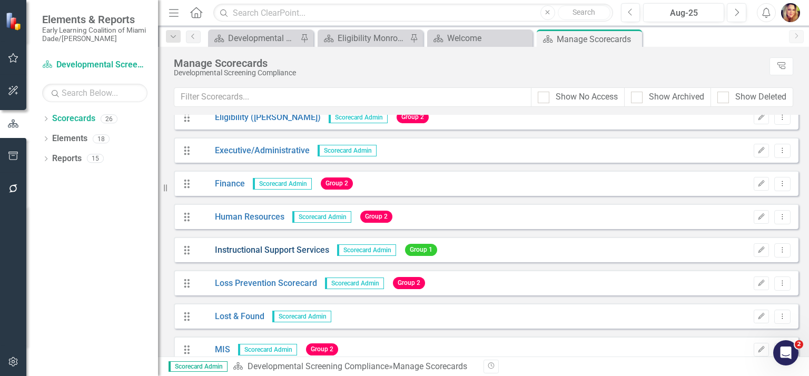
click at [262, 251] on link "Instructional Support Services" at bounding box center [263, 251] width 133 height 12
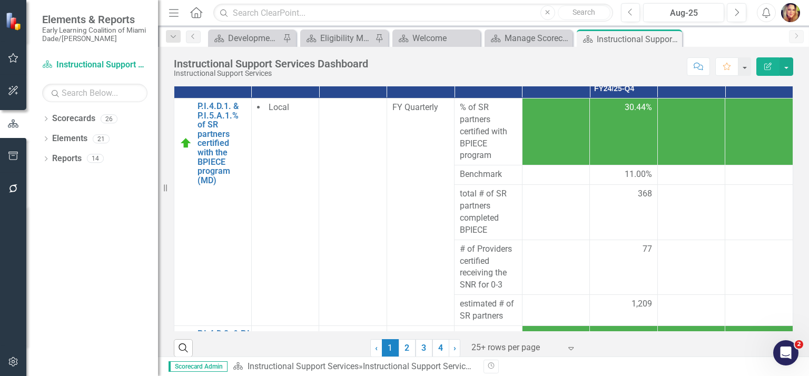
scroll to position [186, 0]
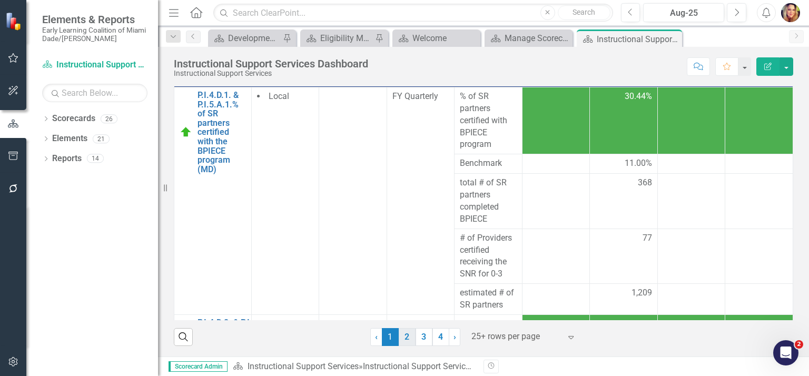
click at [404, 340] on link "2" at bounding box center [407, 337] width 17 height 18
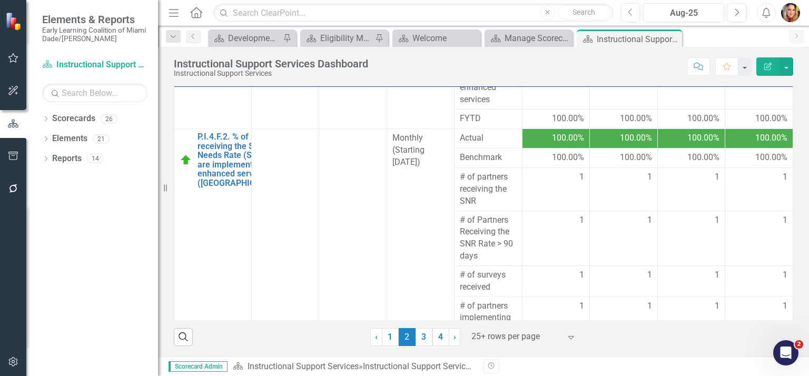
scroll to position [218, 0]
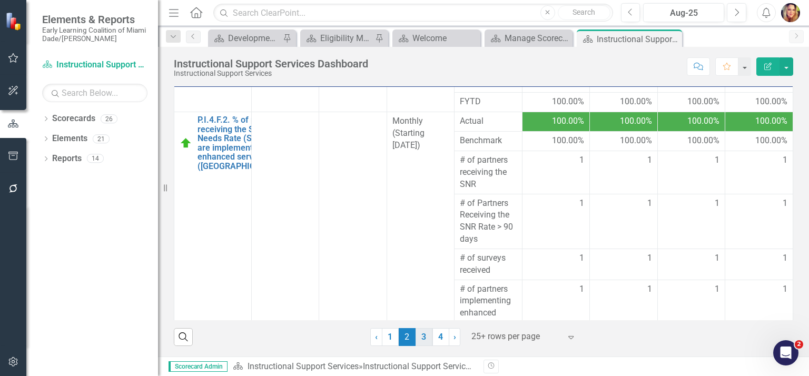
click at [426, 339] on link "3" at bounding box center [424, 337] width 17 height 18
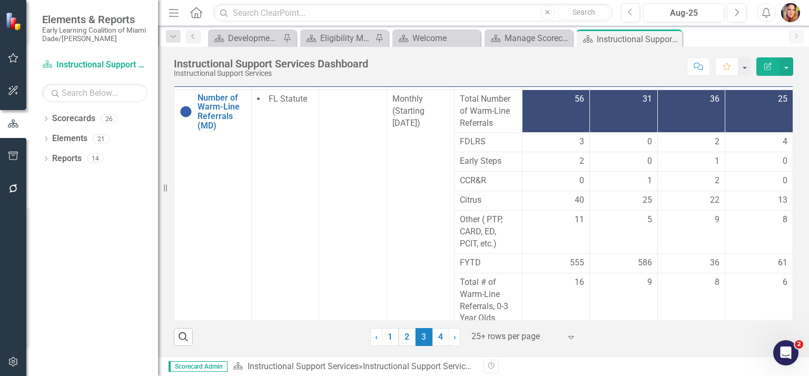
scroll to position [586, 0]
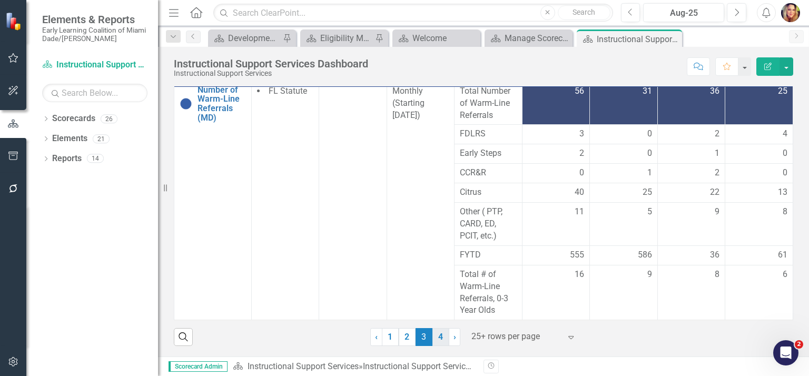
click at [436, 339] on link "4" at bounding box center [441, 337] width 17 height 18
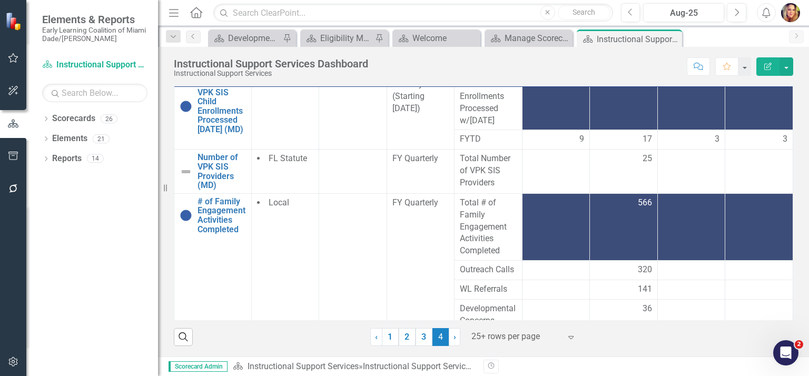
scroll to position [0, 0]
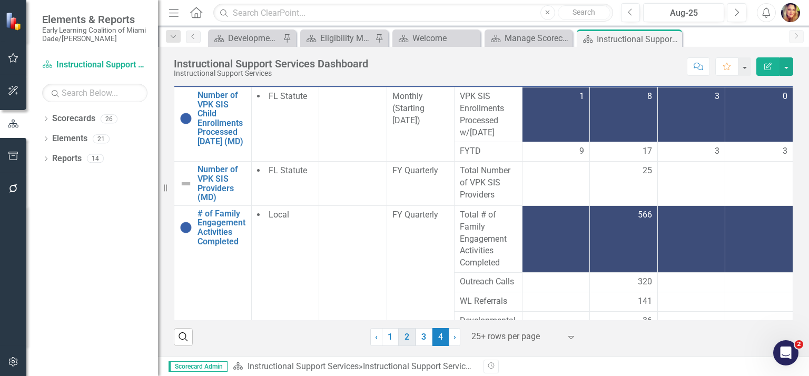
click at [407, 340] on link "2" at bounding box center [407, 337] width 17 height 18
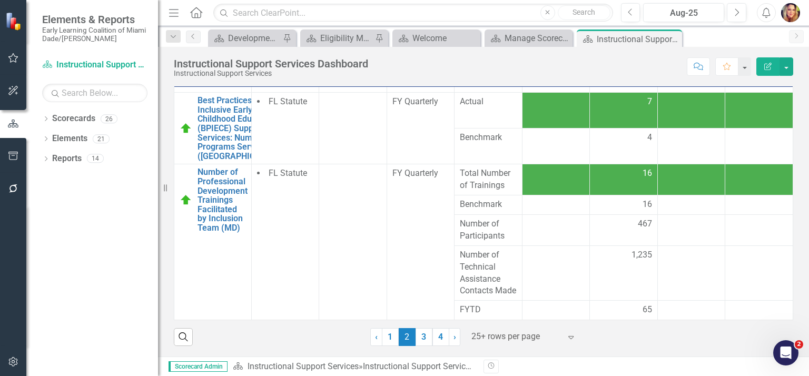
scroll to position [746, 0]
click at [424, 337] on link "3" at bounding box center [424, 337] width 17 height 18
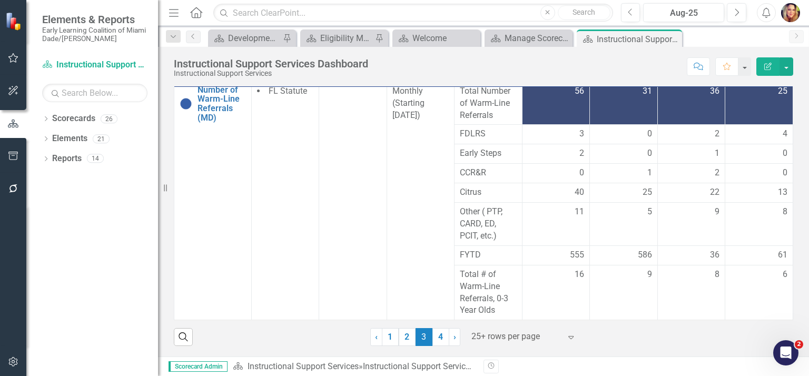
scroll to position [586, 0]
click at [435, 338] on link "4" at bounding box center [441, 337] width 17 height 18
